Goal: Task Accomplishment & Management: Manage account settings

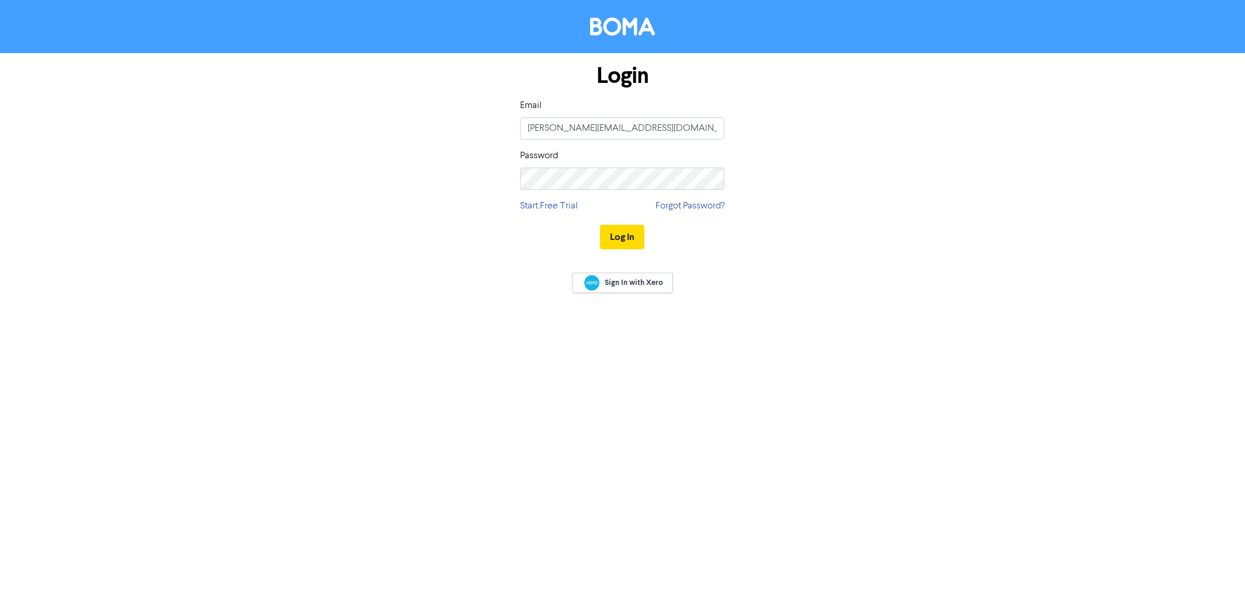
click at [626, 235] on button "Log In" at bounding box center [622, 237] width 44 height 25
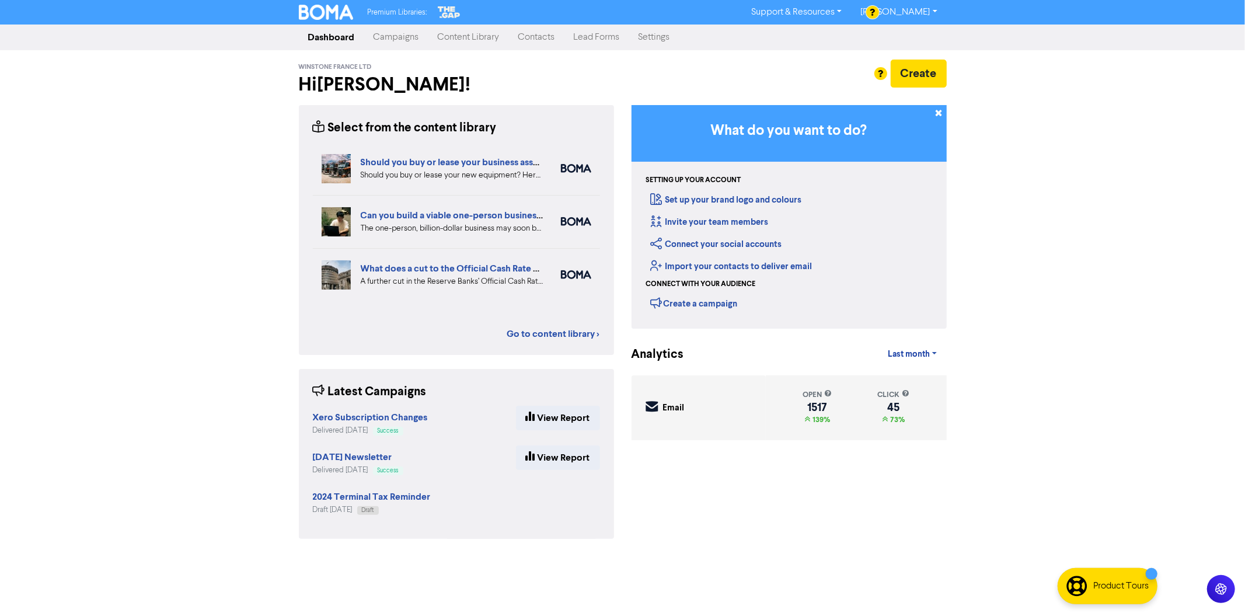
click at [644, 37] on link "Settings" at bounding box center [654, 37] width 50 height 23
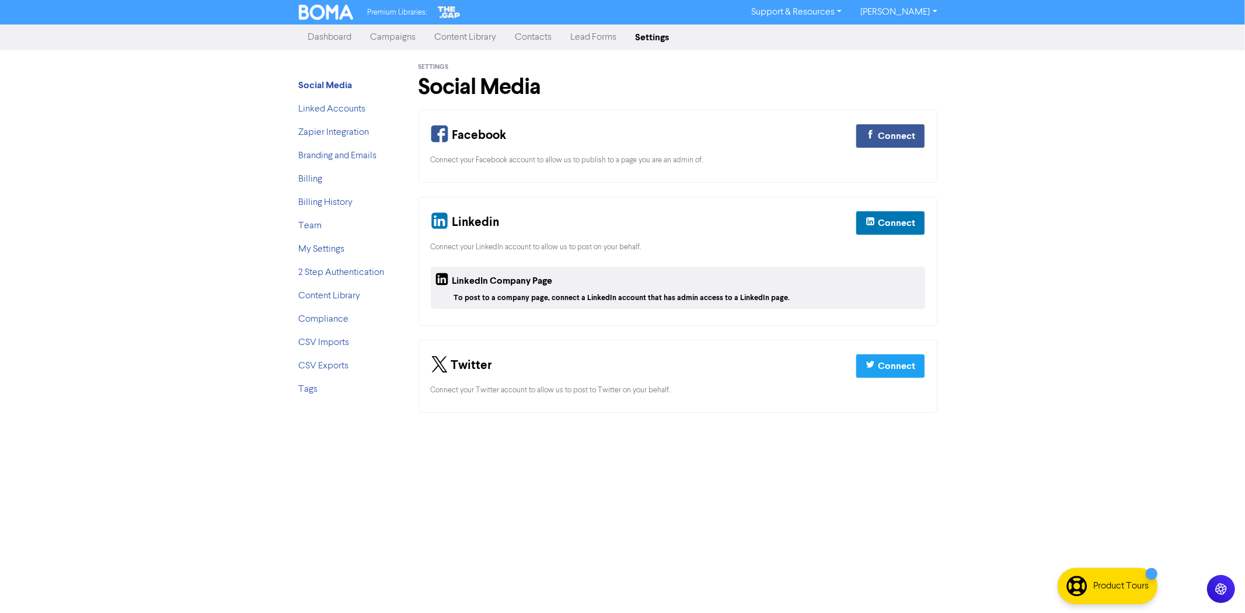
click at [529, 37] on link "Contacts" at bounding box center [533, 37] width 55 height 23
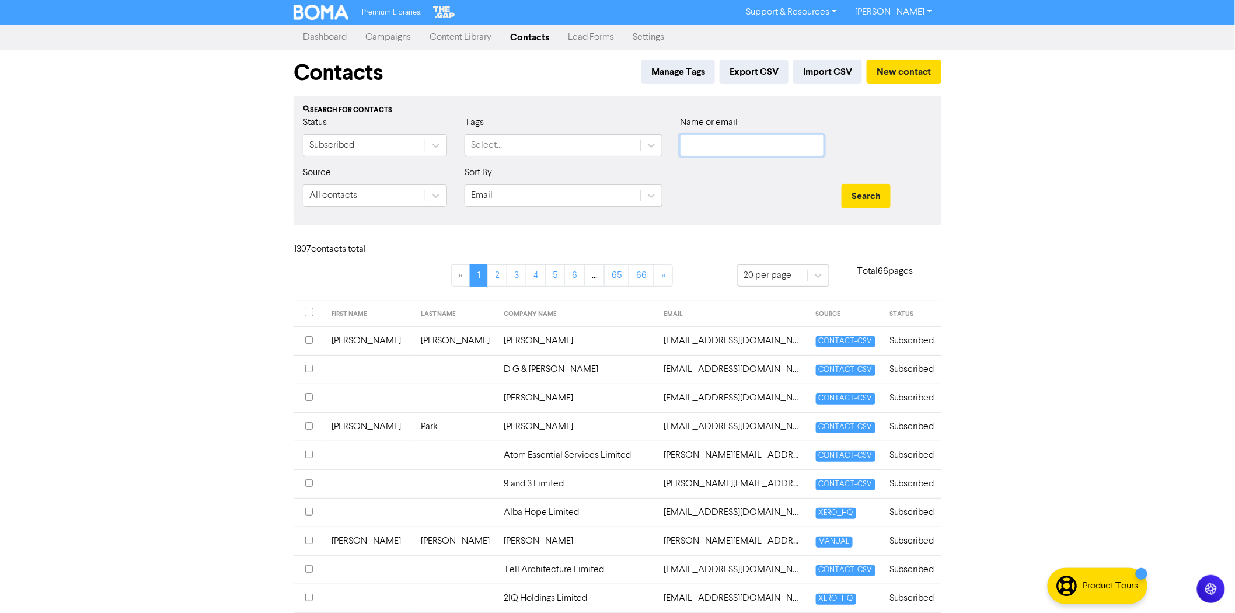
drag, startPoint x: 693, startPoint y: 149, endPoint x: 711, endPoint y: 144, distance: 18.3
click at [693, 149] on input "text" at bounding box center [752, 145] width 144 height 22
click at [842, 184] on button "Search" at bounding box center [866, 196] width 49 height 25
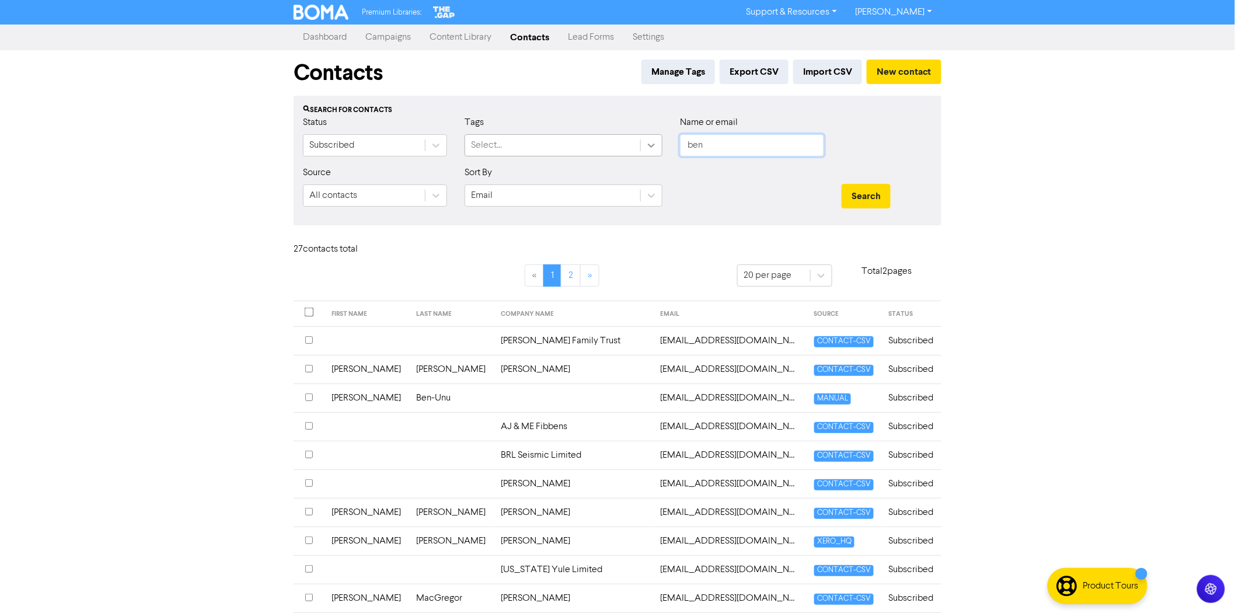
drag, startPoint x: 721, startPoint y: 141, endPoint x: 645, endPoint y: 149, distance: 77.0
click at [645, 149] on div "Status Subscribed Tags Select... Name or email ben" at bounding box center [617, 141] width 647 height 50
click at [842, 184] on button "Search" at bounding box center [866, 196] width 49 height 25
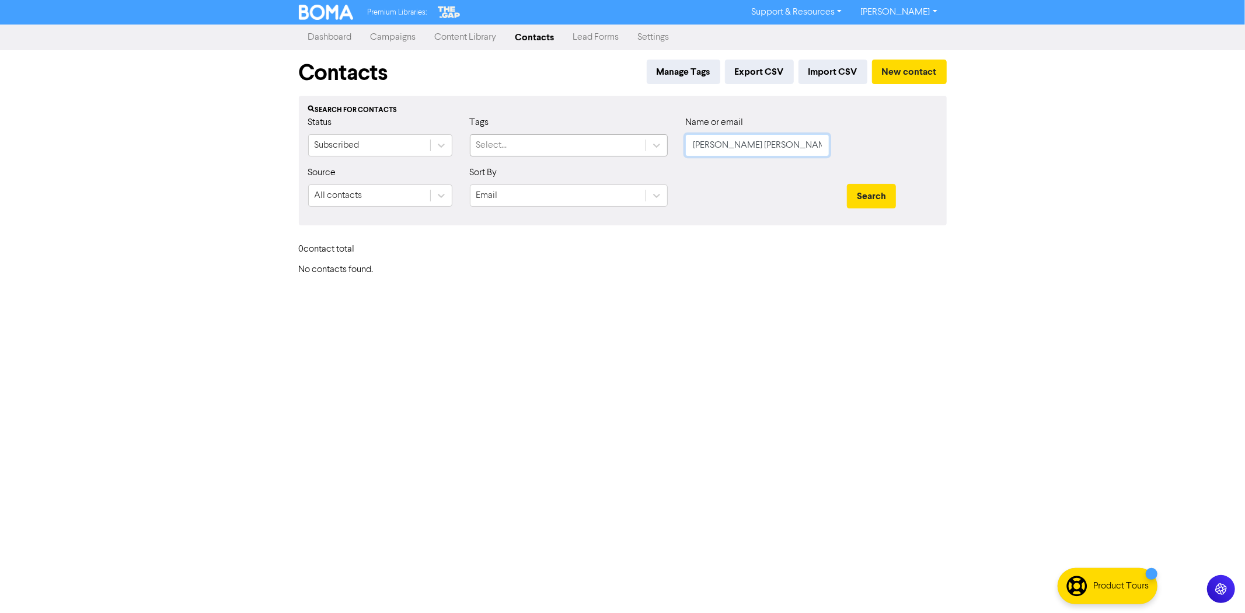
drag, startPoint x: 746, startPoint y: 155, endPoint x: 614, endPoint y: 152, distance: 131.9
click at [606, 153] on div "Status Subscribed Tags Select... Name or email [PERSON_NAME] [PERSON_NAME]" at bounding box center [622, 141] width 647 height 50
paste input "[EMAIL_ADDRESS][DOMAIN_NAME]"
type input "[EMAIL_ADDRESS][DOMAIN_NAME]"
click at [862, 194] on button "Search" at bounding box center [871, 196] width 49 height 25
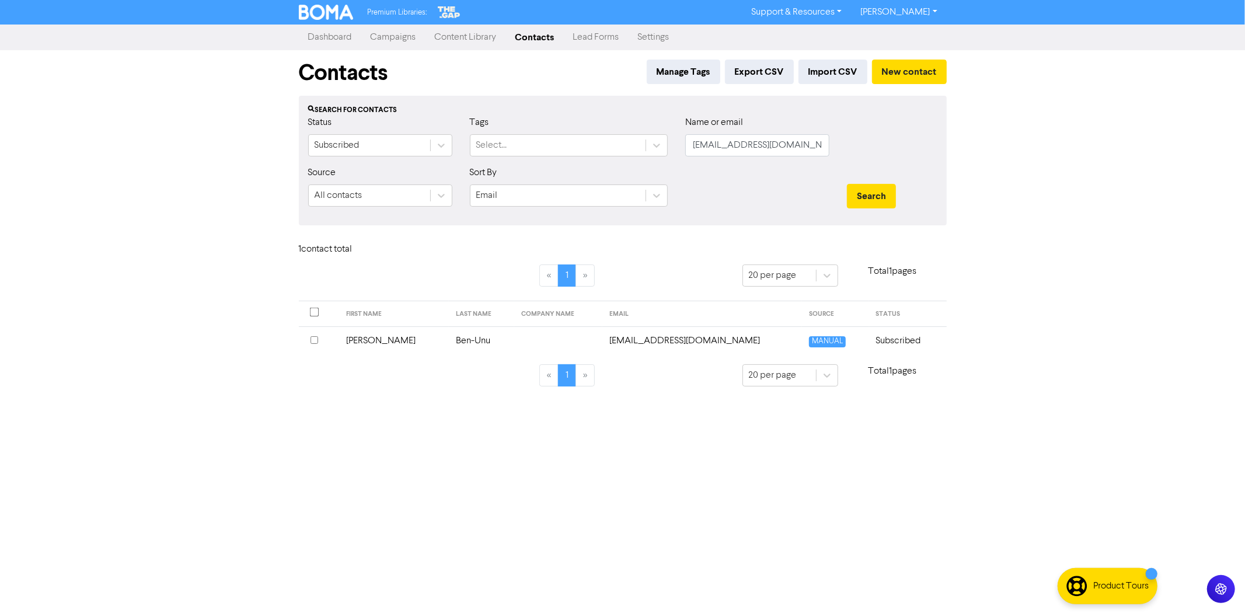
click at [312, 339] on input "checkbox" at bounding box center [315, 340] width 8 height 8
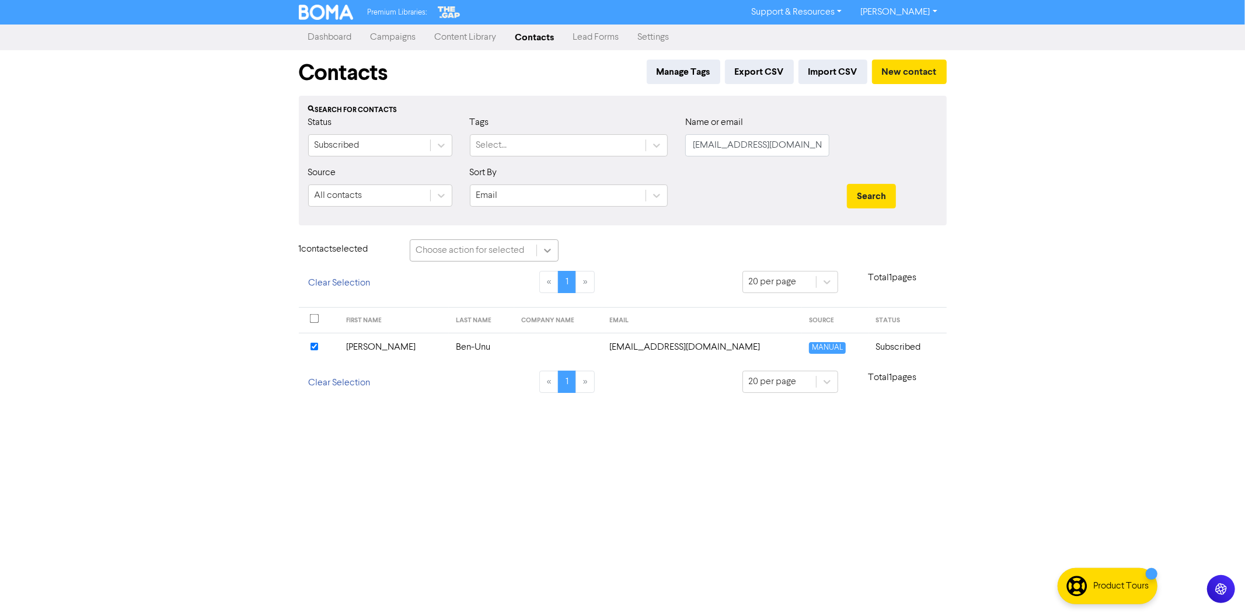
click at [547, 249] on icon at bounding box center [548, 251] width 12 height 12
click at [475, 305] on div "Delete Contacts" at bounding box center [484, 303] width 149 height 23
click at [619, 254] on button "Delete 1 contact" at bounding box center [618, 251] width 85 height 25
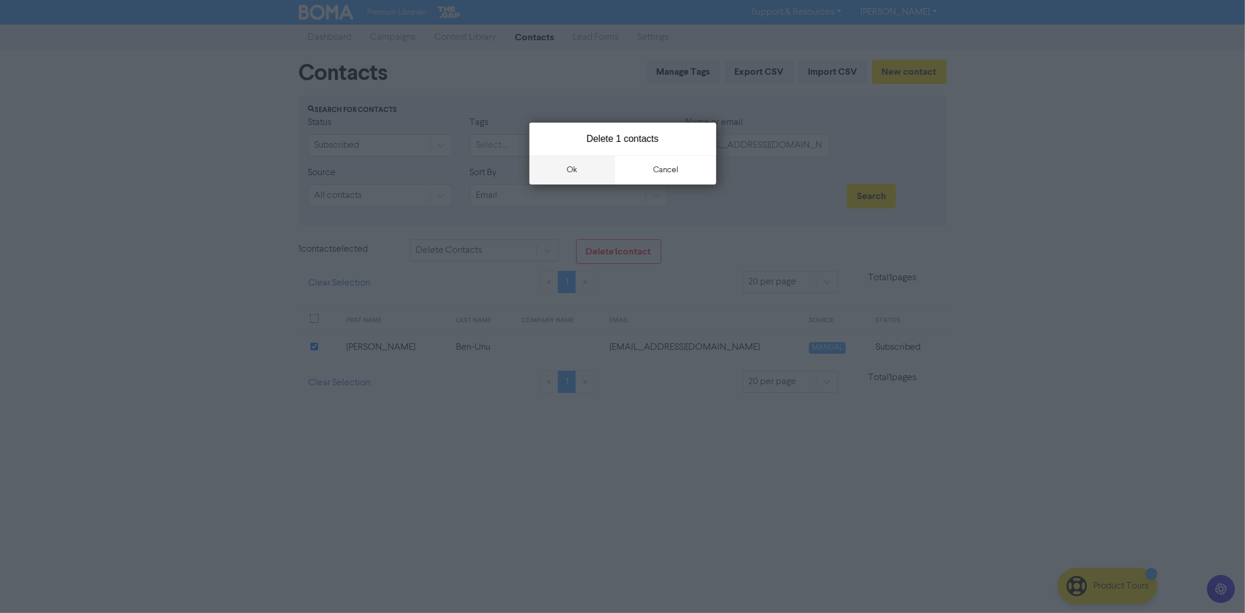
click at [569, 176] on button "ok" at bounding box center [572, 169] width 86 height 29
